Goal: Find specific page/section: Find specific page/section

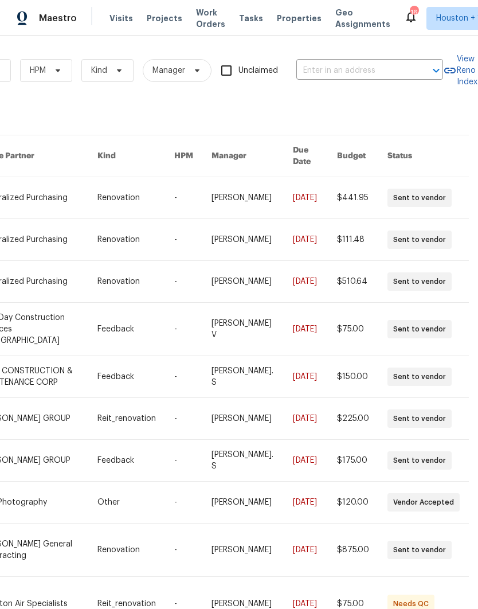
scroll to position [0, 189]
click at [373, 69] on input "text" at bounding box center [354, 71] width 115 height 18
type input "6314 north"
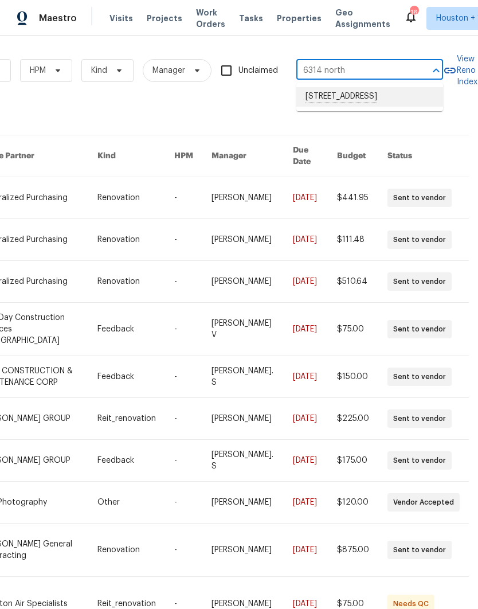
click at [402, 97] on li "6314 Northport Dr, Houston, TX 77049" at bounding box center [370, 97] width 147 height 20
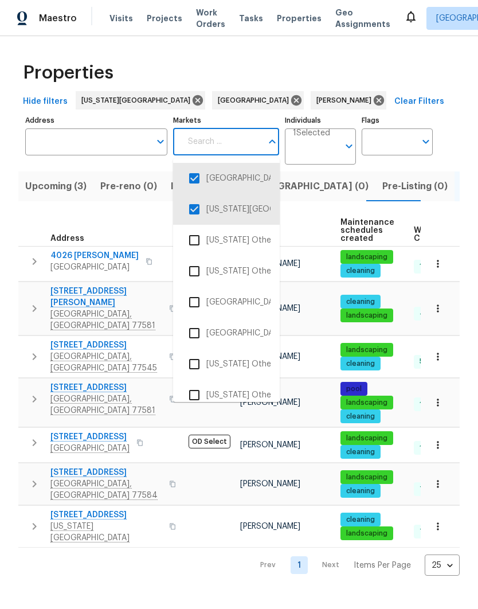
click at [332, 152] on input "Individuals" at bounding box center [316, 151] width 46 height 27
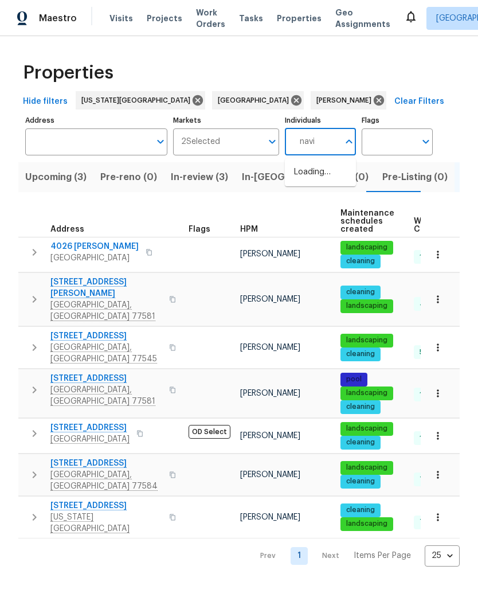
type input "navid"
click at [309, 184] on input "checkbox" at bounding box center [306, 178] width 24 height 24
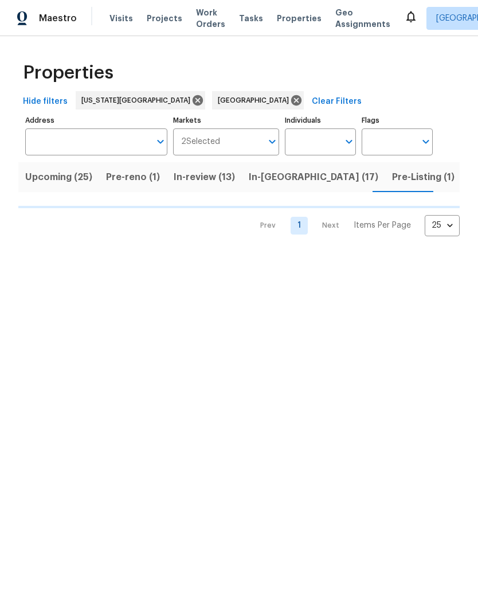
click at [45, 130] on input "Address" at bounding box center [87, 141] width 125 height 27
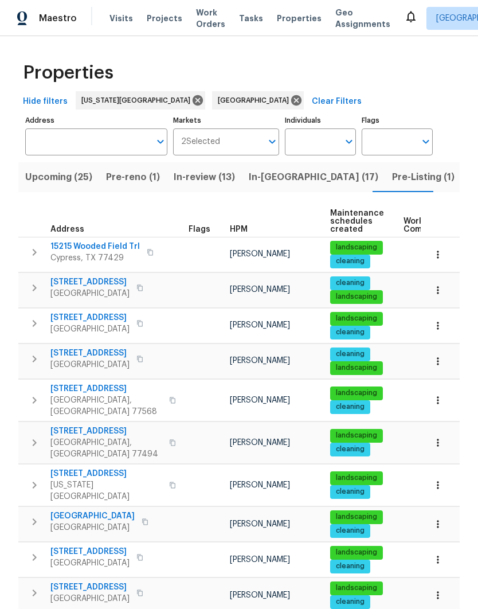
click at [166, 473] on button "button" at bounding box center [173, 486] width 14 height 28
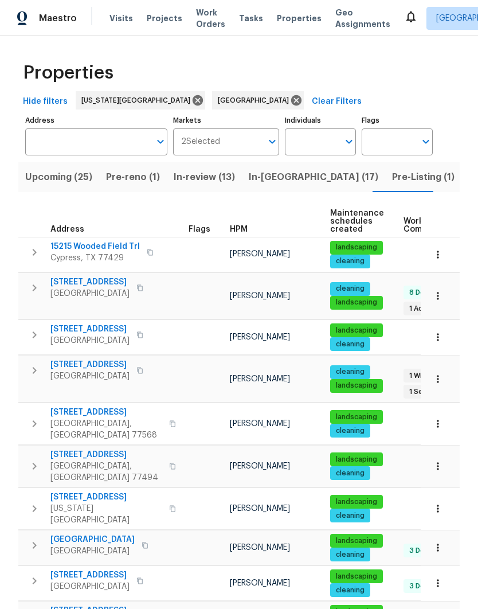
click at [63, 465] on span "[GEOGRAPHIC_DATA], [GEOGRAPHIC_DATA] 77494" at bounding box center [106, 472] width 112 height 23
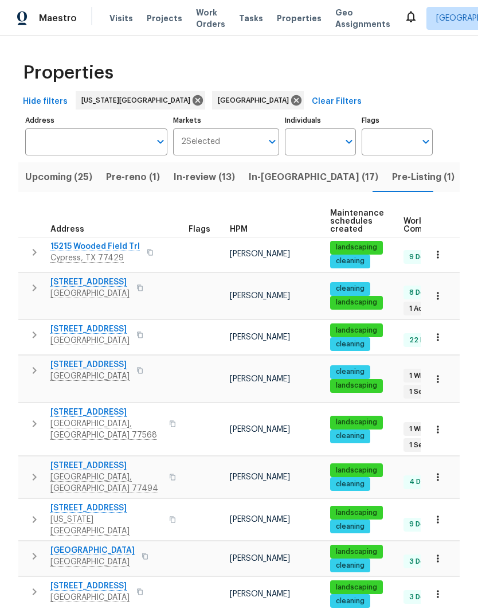
click at [49, 130] on input "Address" at bounding box center [87, 141] width 125 height 27
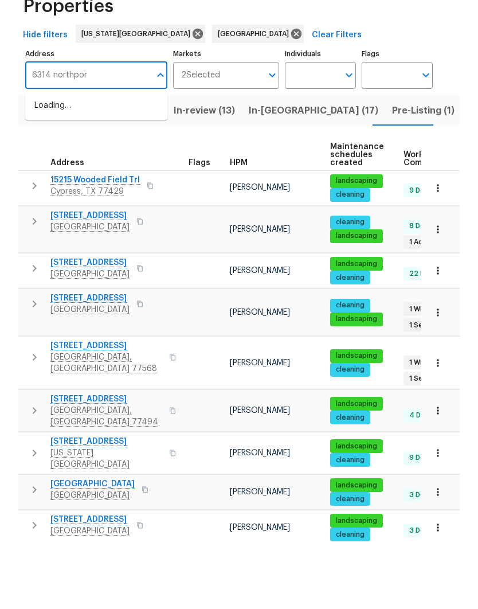
type input "6314 [GEOGRAPHIC_DATA]"
click at [59, 163] on li "[STREET_ADDRESS]" at bounding box center [96, 173] width 142 height 20
